Goal: Book appointment/travel/reservation

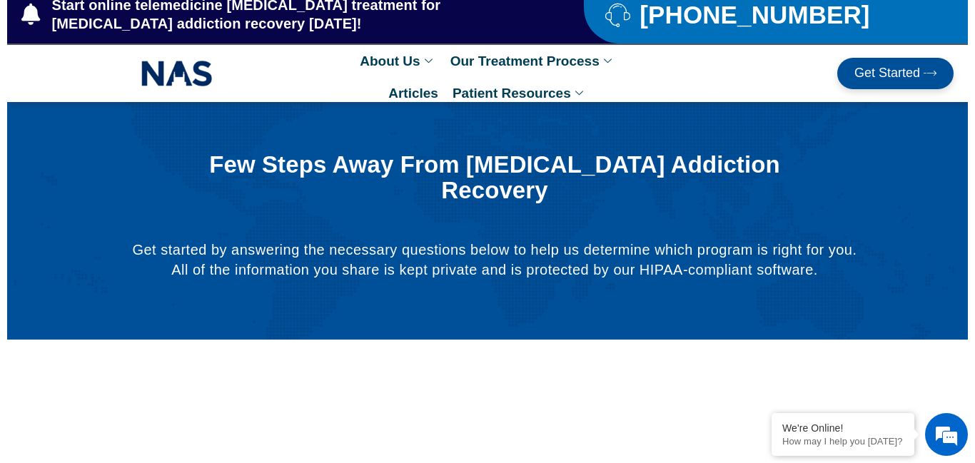
scroll to position [174, 0]
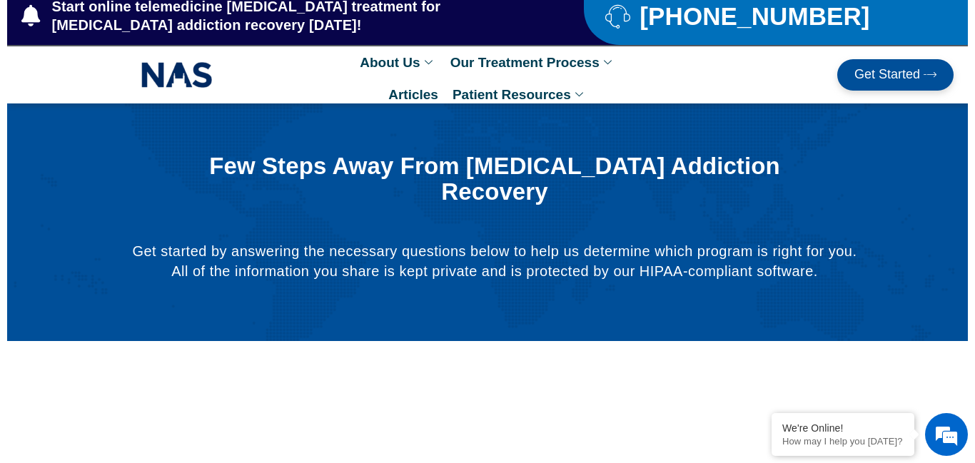
click at [785, 83] on link "Get Started" at bounding box center [896, 74] width 116 height 31
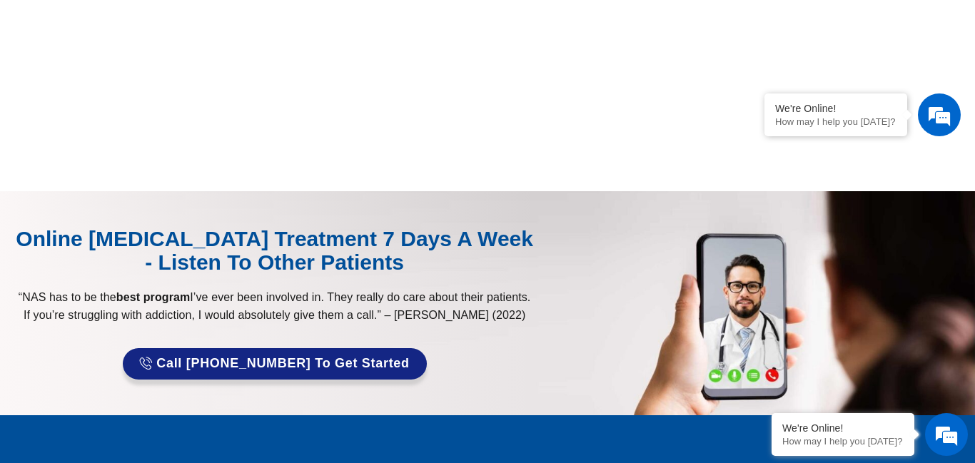
scroll to position [728, 0]
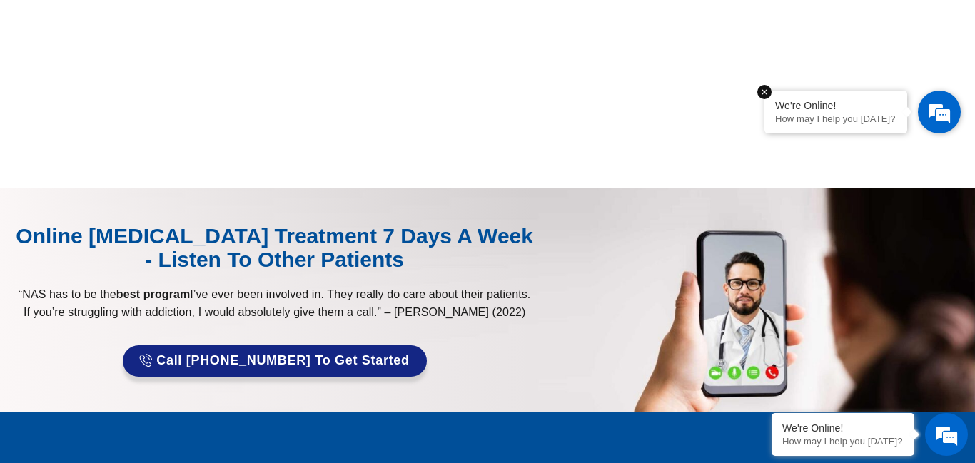
click at [768, 93] on em at bounding box center [765, 92] width 14 height 14
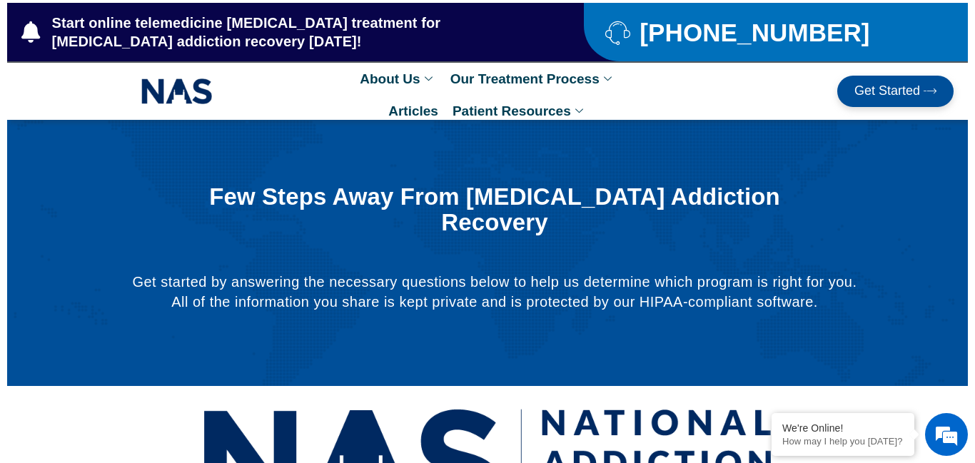
scroll to position [155, 0]
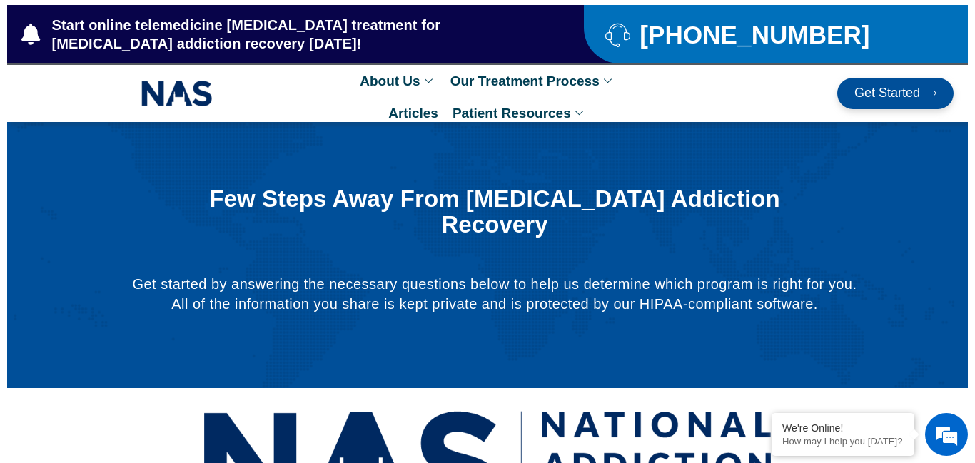
click at [785, 96] on span "Get Started" at bounding box center [888, 93] width 66 height 14
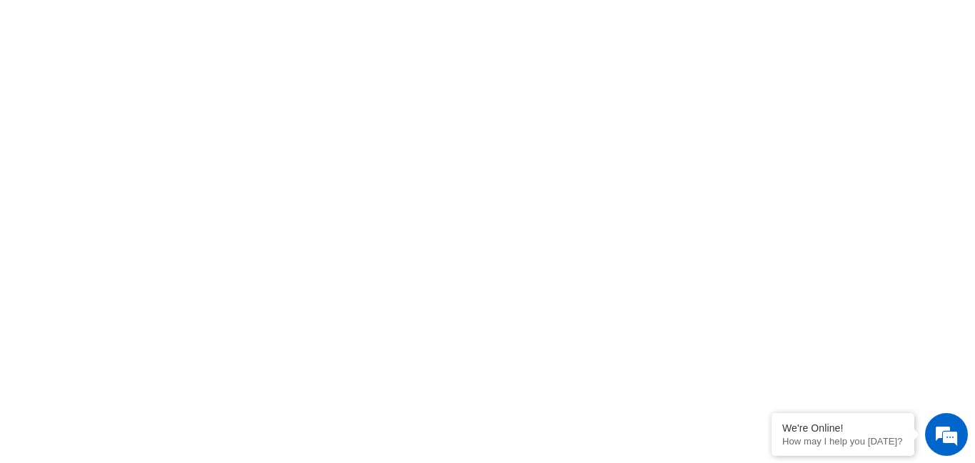
scroll to position [0, 0]
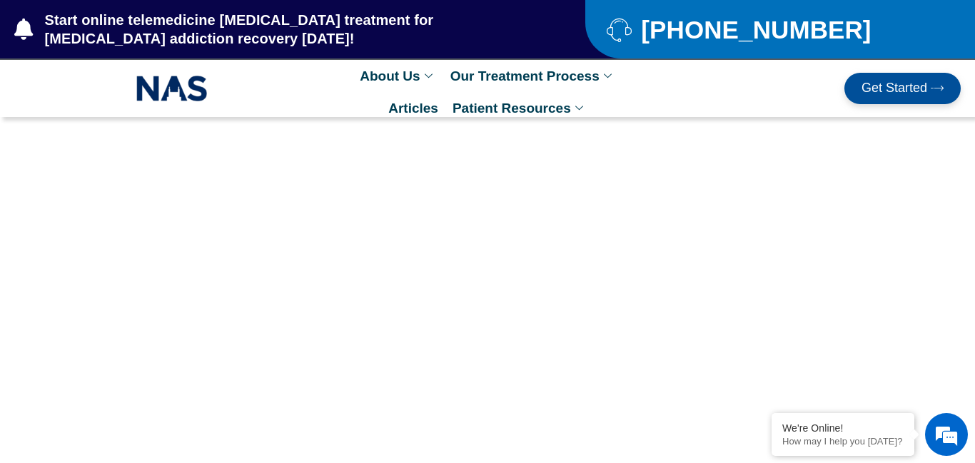
click at [785, 94] on span "Get Started" at bounding box center [895, 88] width 66 height 14
